Goal: Use online tool/utility: Utilize a website feature to perform a specific function

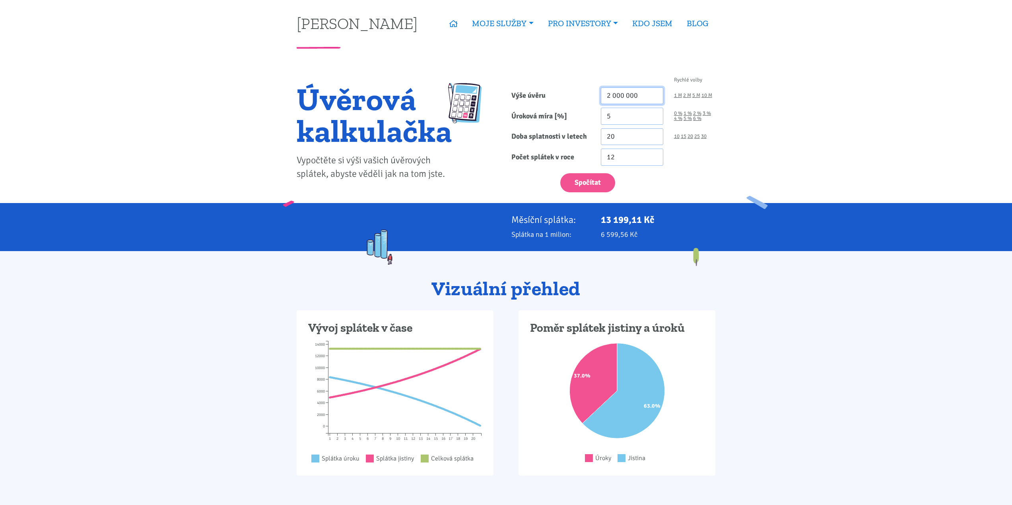
click at [610, 98] on input "2 000 000" at bounding box center [632, 95] width 62 height 17
type input "23 000 000"
click at [694, 179] on div "Spočítat" at bounding box center [613, 180] width 215 height 23
click at [705, 137] on link "30" at bounding box center [704, 136] width 6 height 5
type input "30"
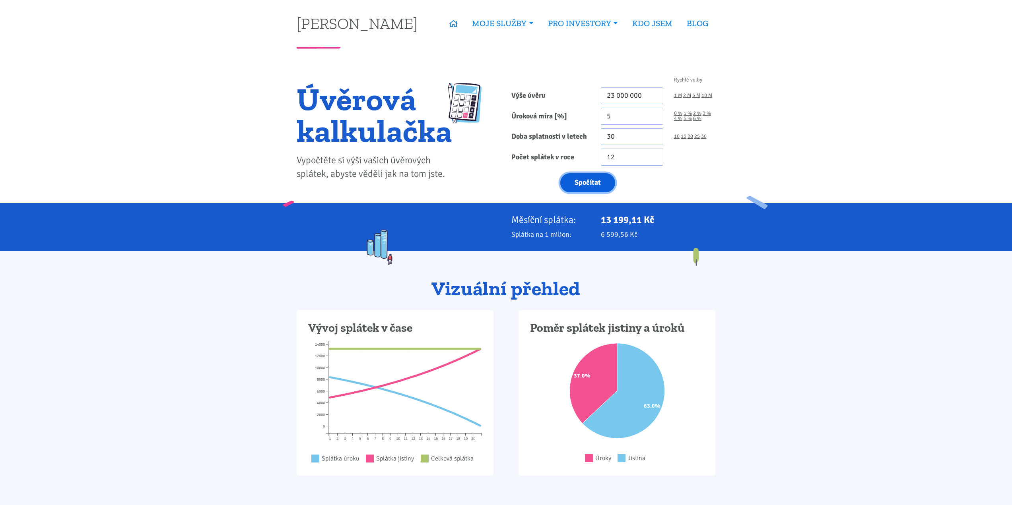
click at [594, 180] on button "Spočítat" at bounding box center [587, 182] width 55 height 19
type input "23000000"
